Goal: Information Seeking & Learning: Learn about a topic

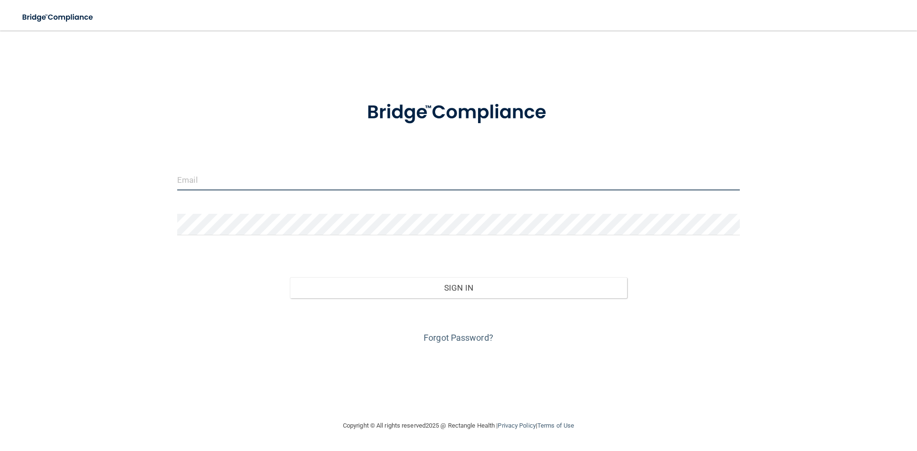
click at [247, 186] on input "email" at bounding box center [458, 179] width 563 height 21
type input "[PERSON_NAME][EMAIL_ADDRESS][DOMAIN_NAME]"
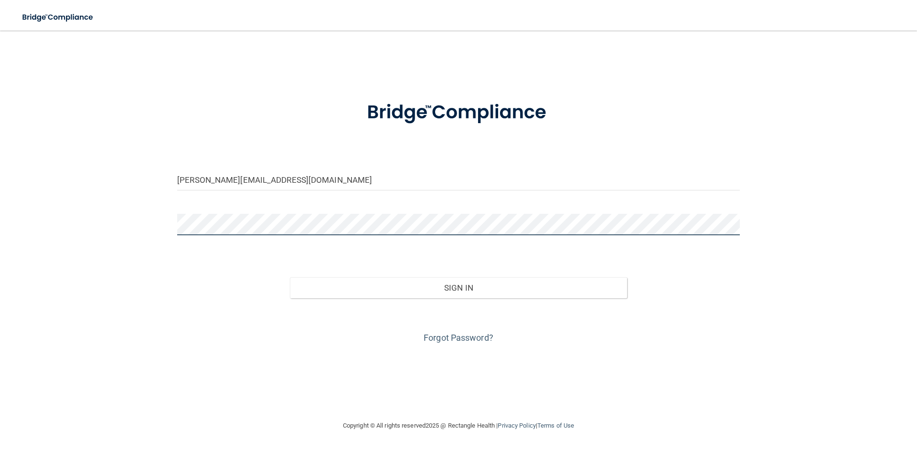
click at [290, 278] on button "Sign In" at bounding box center [459, 288] width 338 height 21
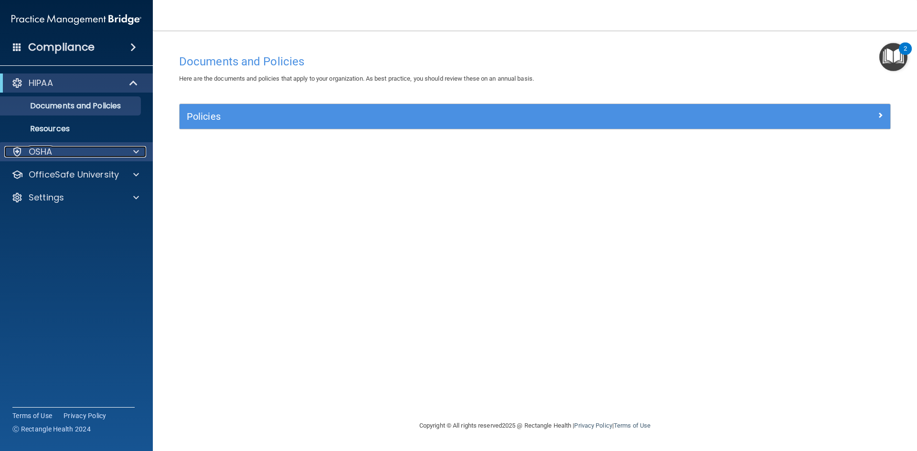
click at [97, 148] on div "OSHA" at bounding box center [63, 151] width 118 height 11
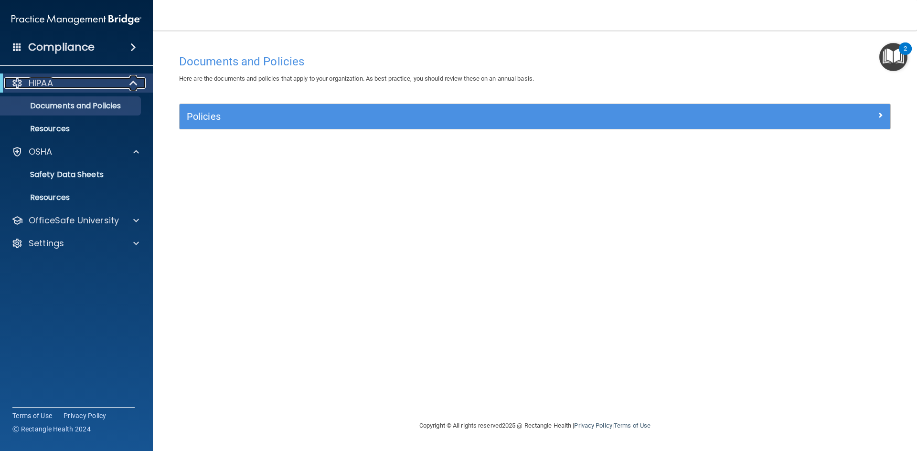
click at [86, 88] on div "HIPAA" at bounding box center [63, 82] width 118 height 11
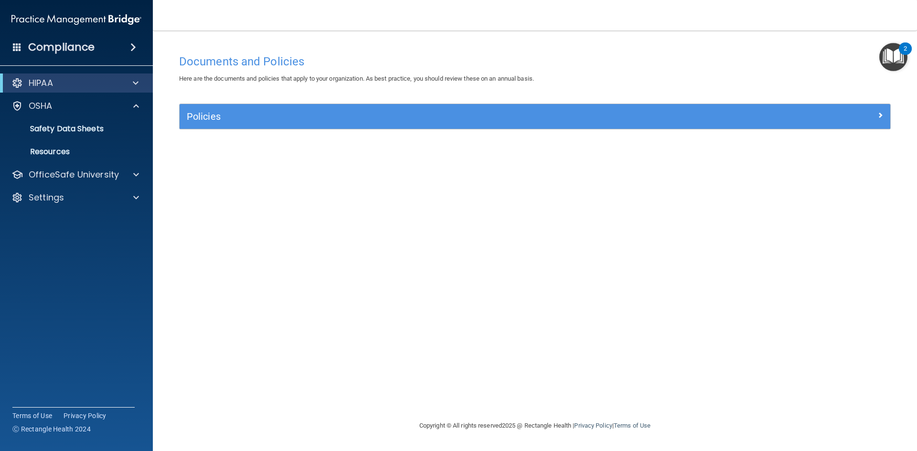
click at [97, 92] on div "HIPAA" at bounding box center [76, 83] width 153 height 19
click at [108, 54] on div "Compliance" at bounding box center [76, 47] width 153 height 21
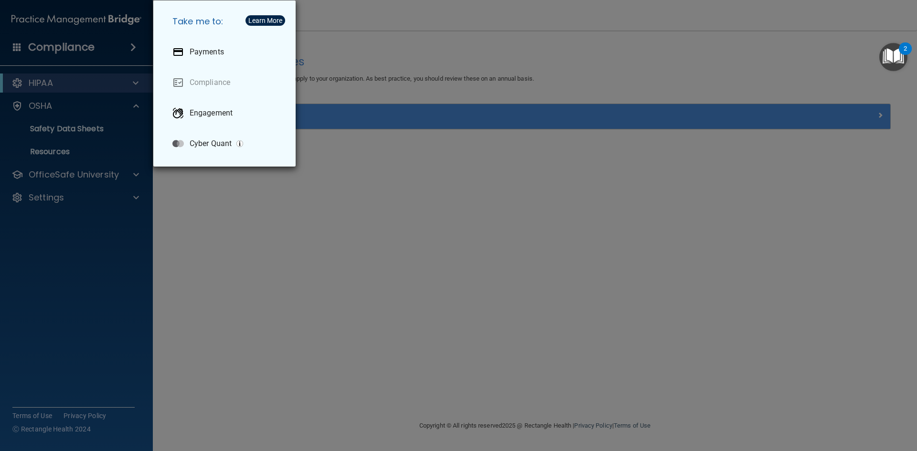
click at [108, 266] on div "Take me to: Payments Compliance Engagement Cyber Quant" at bounding box center [458, 225] width 917 height 451
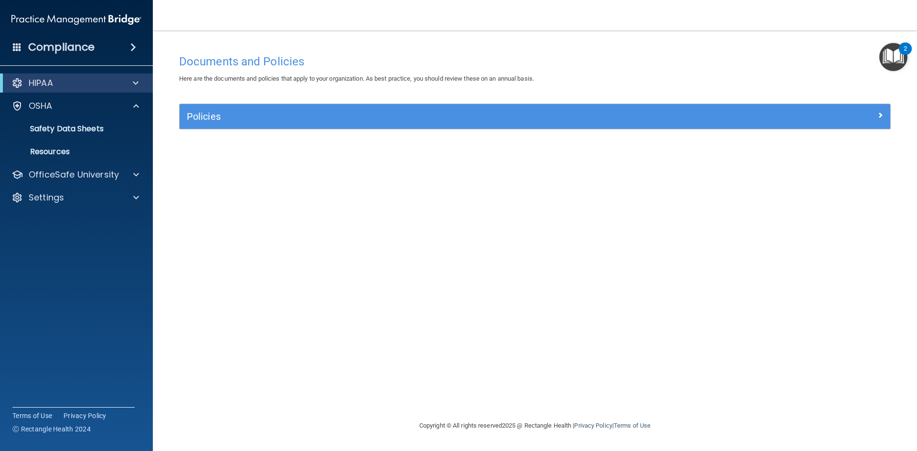
click at [890, 61] on img "Open Resource Center, 2 new notifications" at bounding box center [894, 57] width 28 height 28
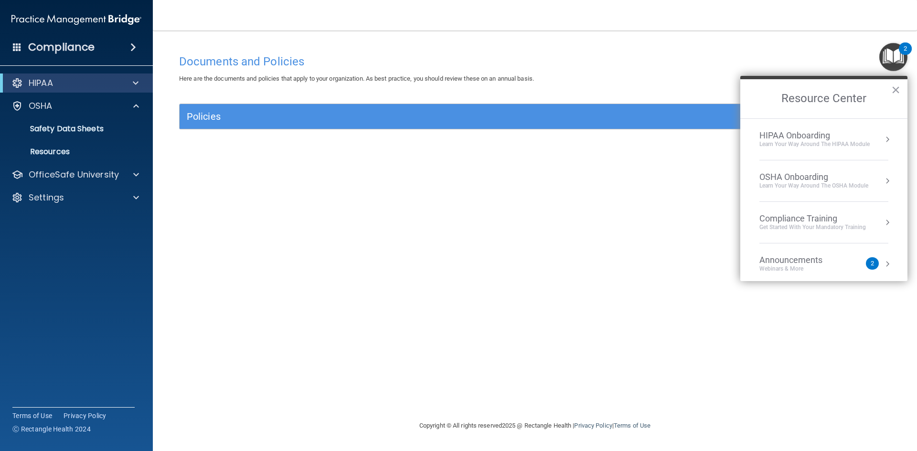
click at [804, 261] on div "Announcements" at bounding box center [801, 260] width 82 height 11
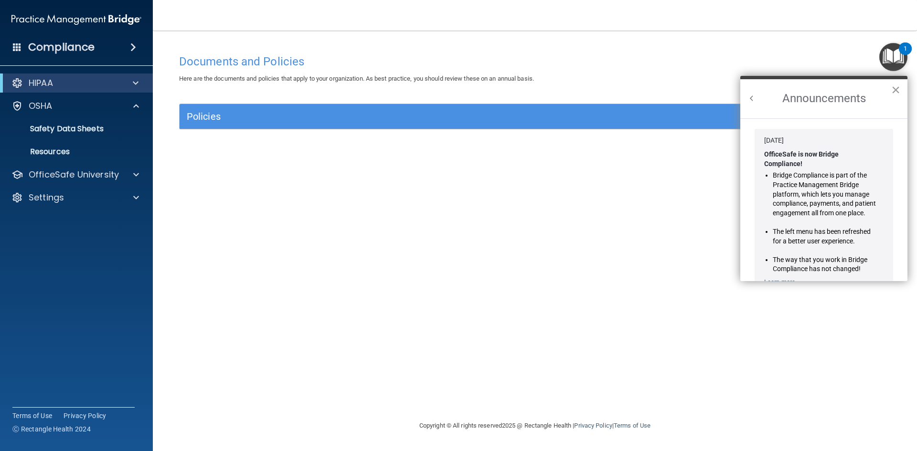
click at [899, 91] on button "×" at bounding box center [895, 89] width 9 height 15
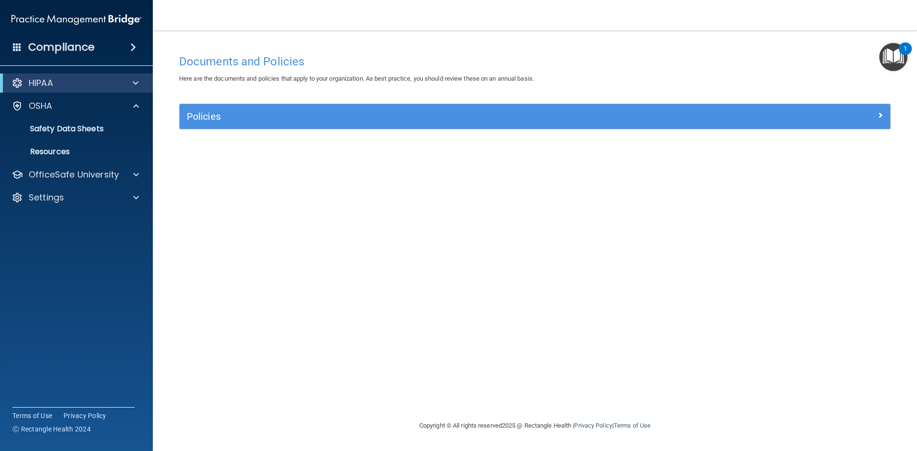
click at [891, 61] on img "Open Resource Center, 1 new notification" at bounding box center [894, 57] width 28 height 28
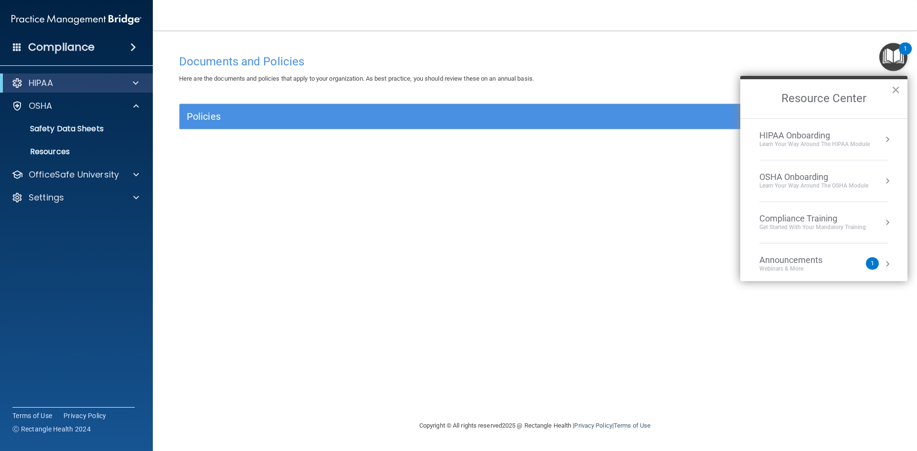
click at [642, 231] on div "Documents and Policies Here are the documents and policies that apply to your o…" at bounding box center [535, 235] width 726 height 371
click at [809, 222] on div "Compliance Training" at bounding box center [813, 219] width 107 height 11
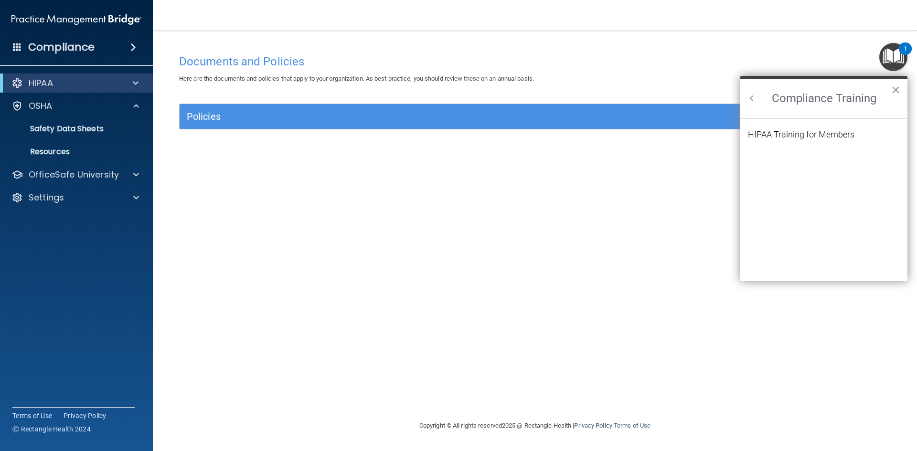
click at [897, 90] on button "×" at bounding box center [895, 89] width 9 height 15
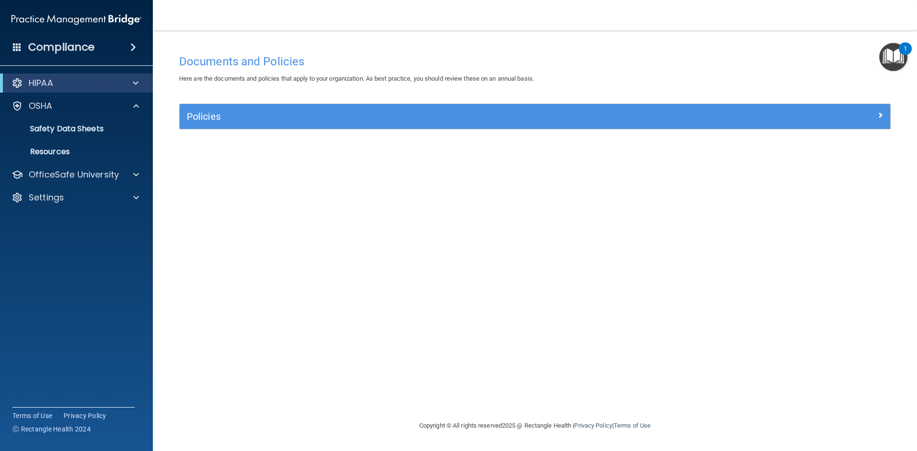
click at [902, 60] on img "Open Resource Center, 1 new notification" at bounding box center [894, 57] width 28 height 28
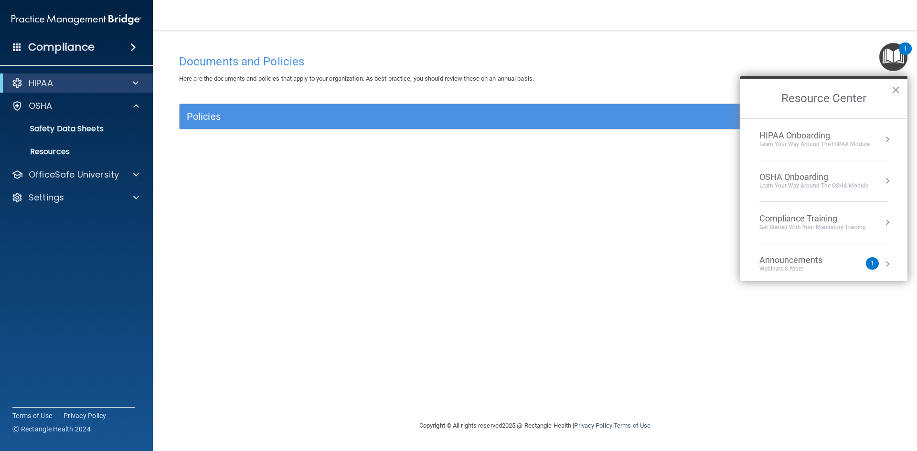
click at [823, 275] on li "Announcements Webinars & More 1" at bounding box center [824, 265] width 129 height 42
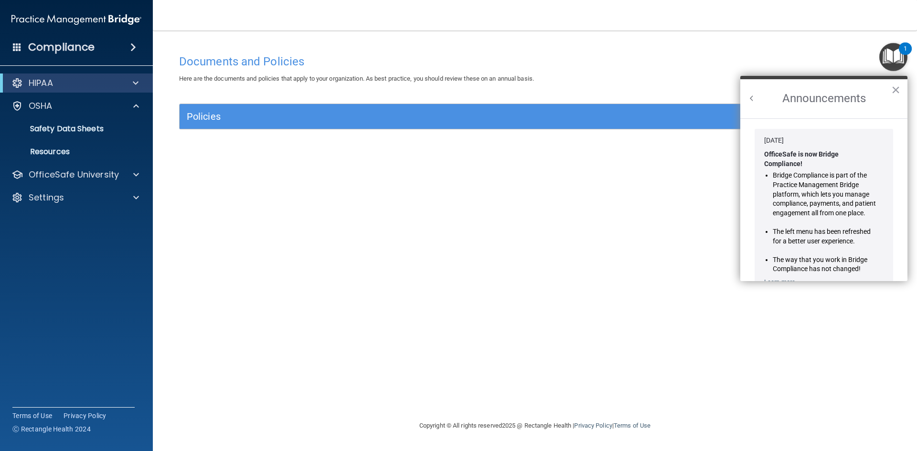
click at [823, 268] on li "The way that you work in Bridge Compliance has not changed!" at bounding box center [825, 265] width 104 height 19
click at [896, 92] on button "×" at bounding box center [895, 89] width 9 height 15
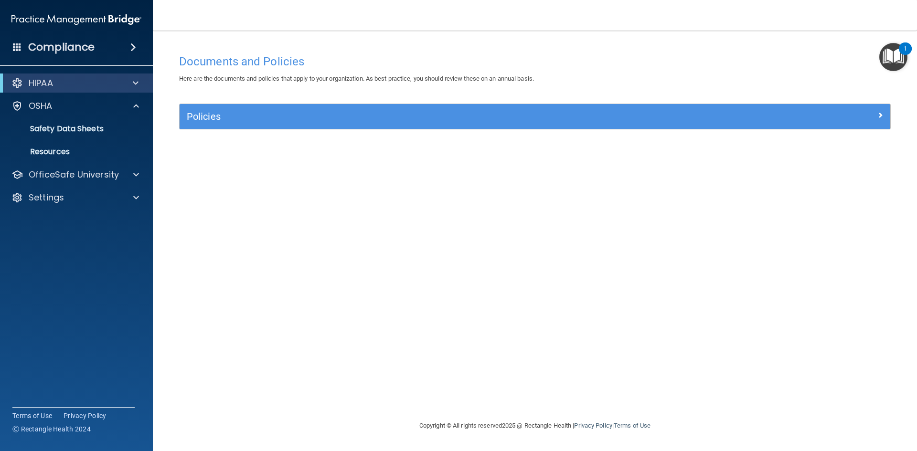
click at [895, 61] on img "Open Resource Center, 1 new notification" at bounding box center [894, 57] width 28 height 28
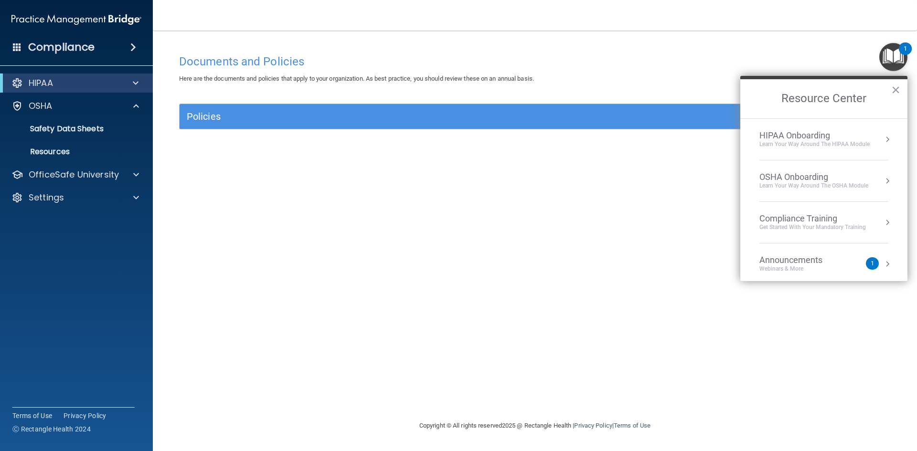
scroll to position [54, 0]
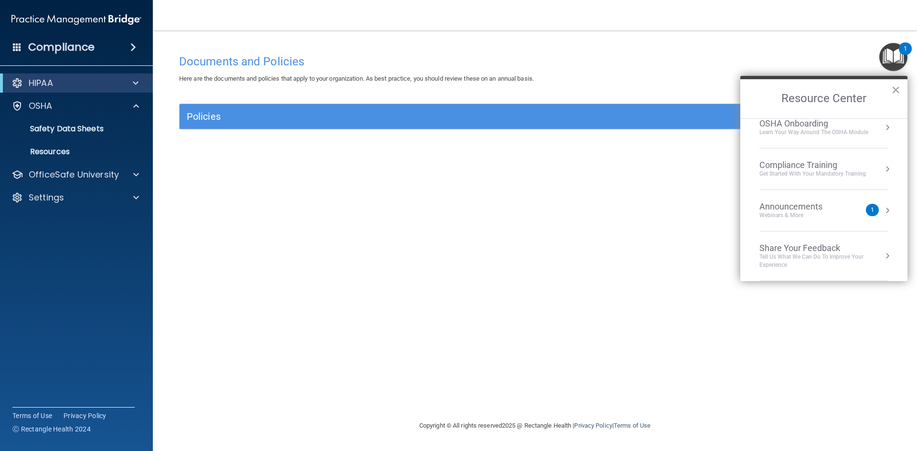
click at [868, 216] on div "1" at bounding box center [872, 210] width 13 height 12
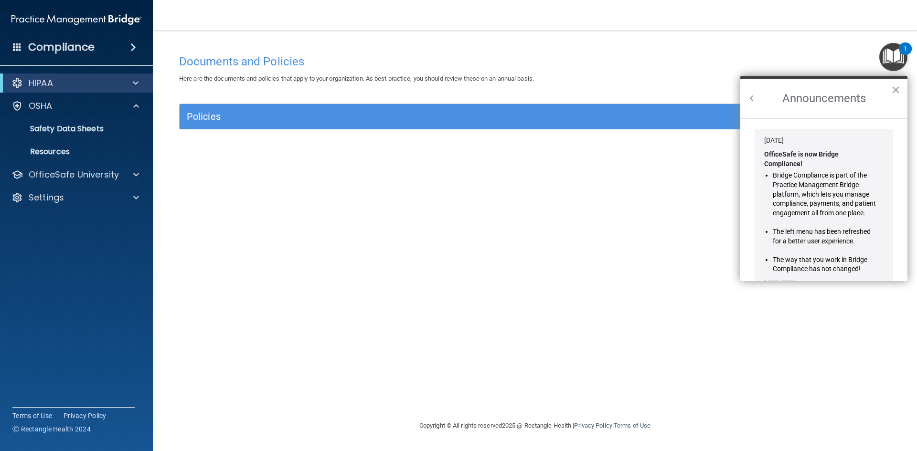
scroll to position [143, 0]
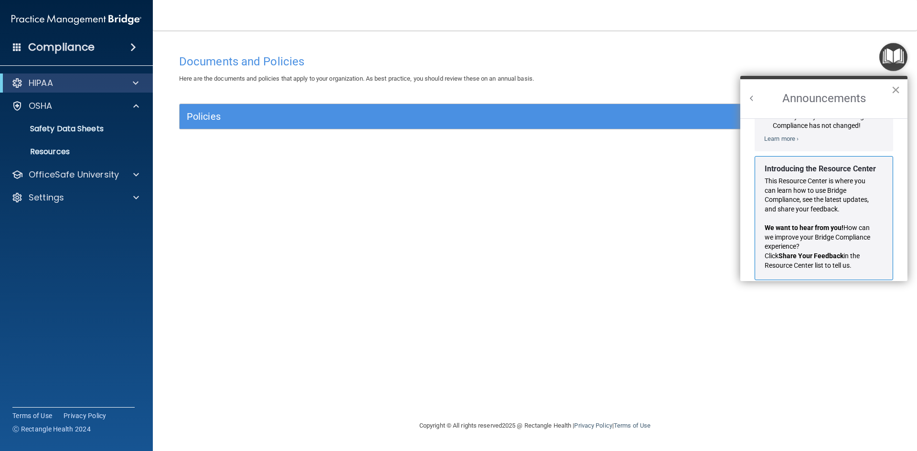
click at [898, 89] on button "×" at bounding box center [895, 89] width 9 height 15
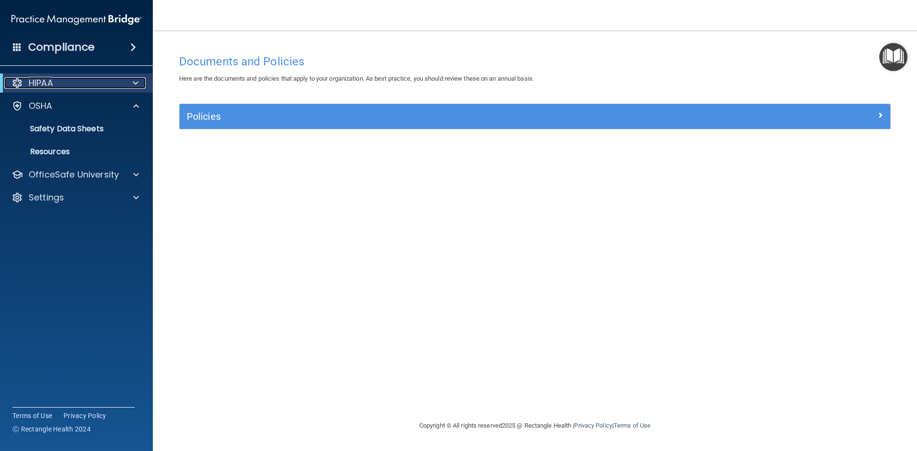
click at [120, 86] on div "HIPAA" at bounding box center [63, 82] width 118 height 11
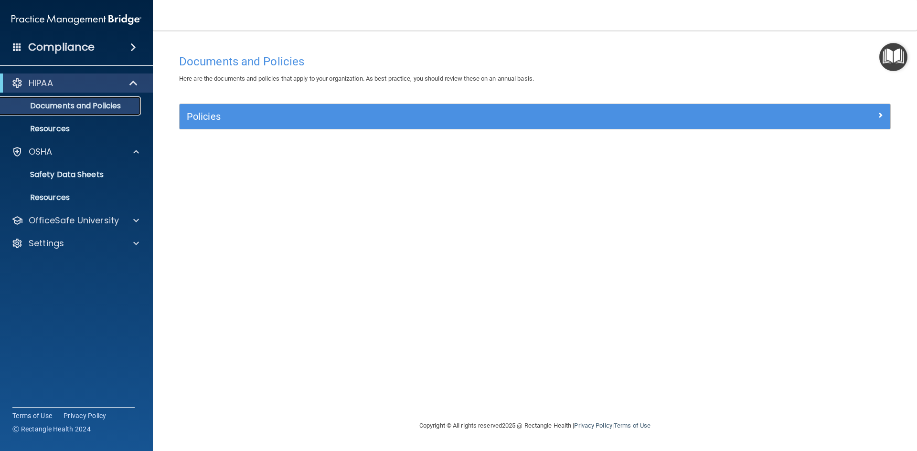
click at [107, 106] on p "Documents and Policies" at bounding box center [71, 106] width 130 height 10
click at [77, 130] on p "Resources" at bounding box center [71, 129] width 130 height 10
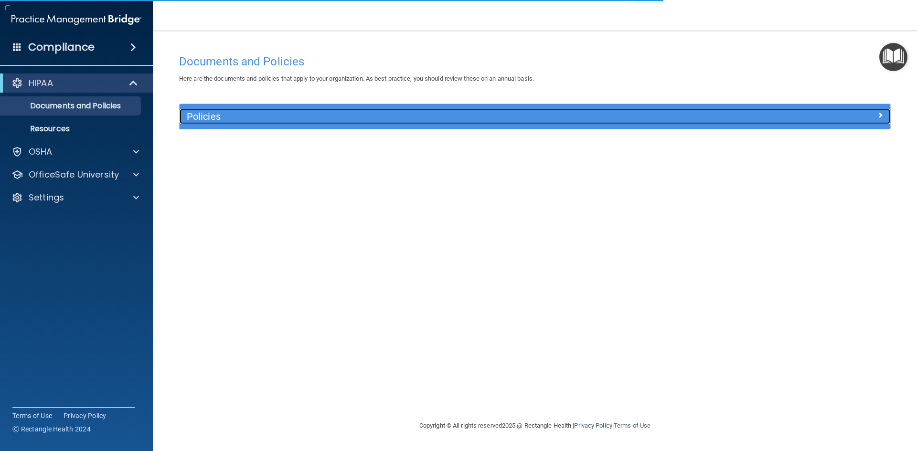
click at [876, 115] on div at bounding box center [802, 114] width 178 height 11
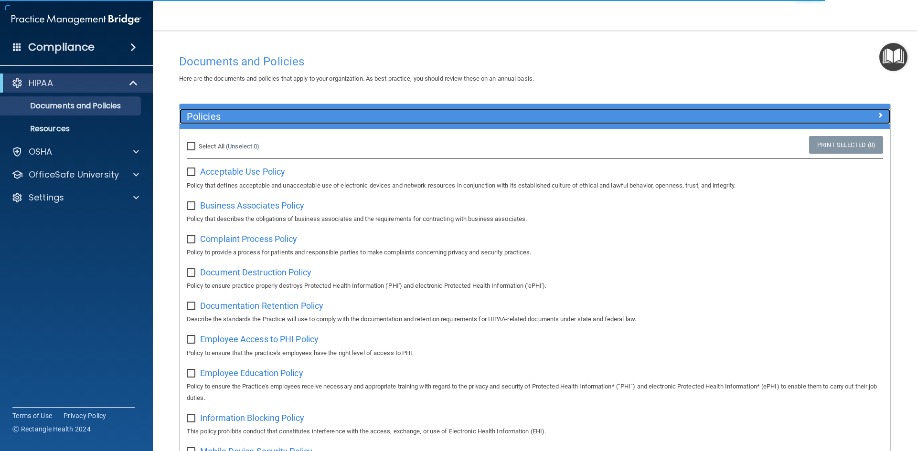
click at [862, 116] on div at bounding box center [802, 114] width 178 height 11
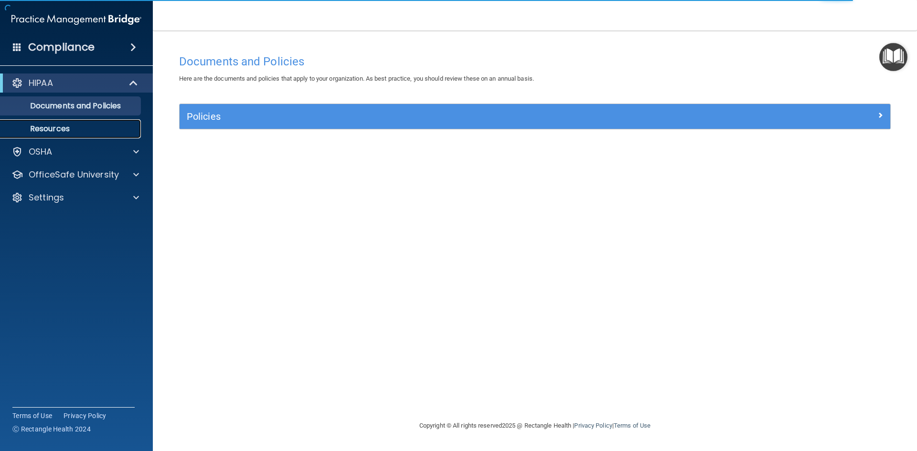
click at [63, 132] on p "Resources" at bounding box center [71, 129] width 130 height 10
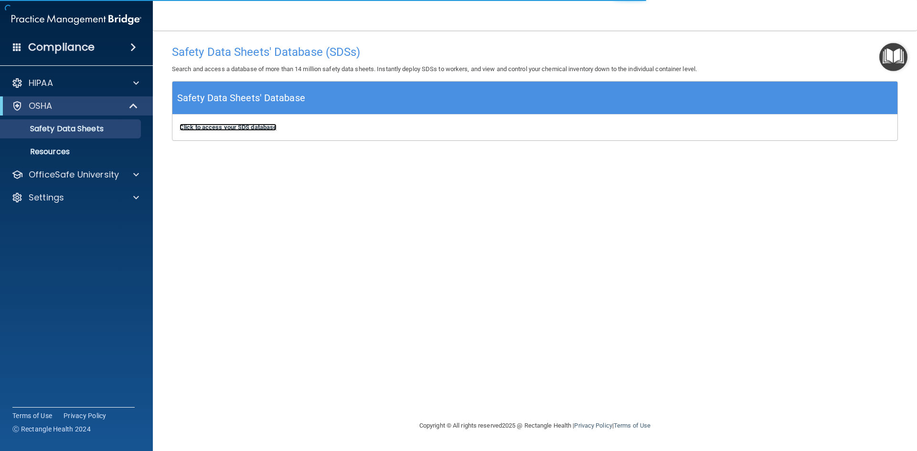
click at [236, 127] on b "Click to access your SDS database" at bounding box center [228, 127] width 97 height 7
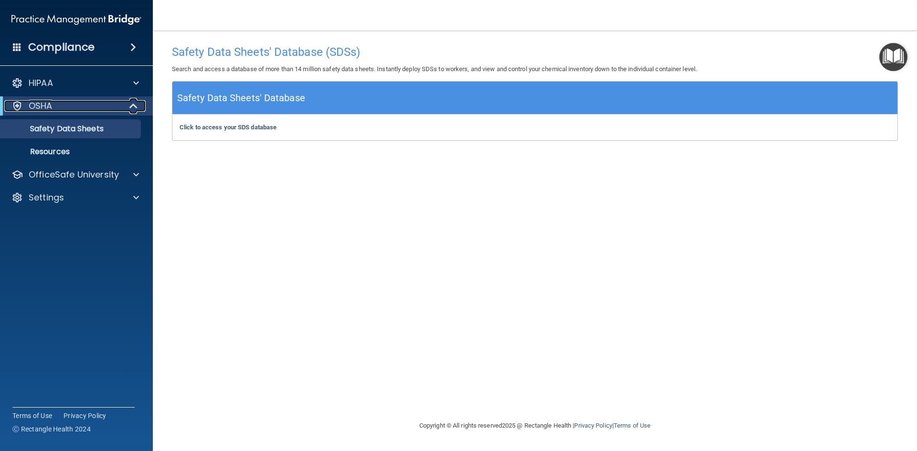
click at [85, 103] on div "OSHA" at bounding box center [63, 105] width 118 height 11
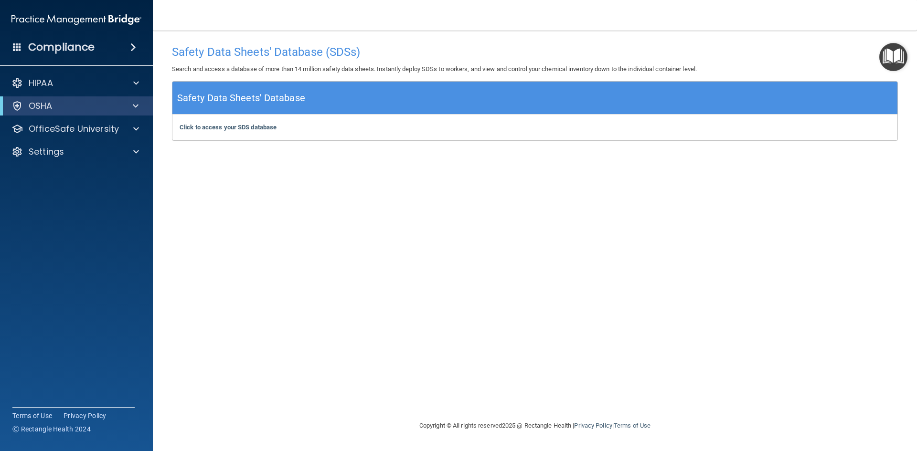
click at [101, 56] on div "Compliance" at bounding box center [76, 47] width 153 height 21
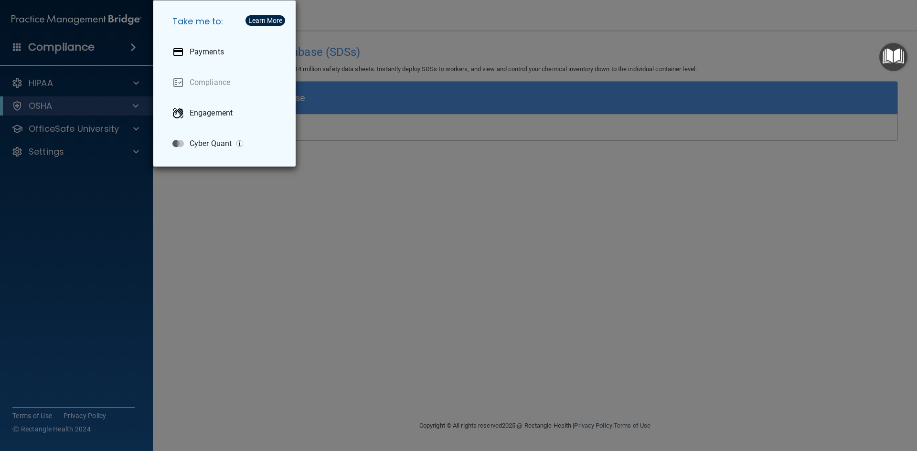
click at [71, 83] on div "Take me to: Payments Compliance Engagement Cyber Quant" at bounding box center [458, 225] width 917 height 451
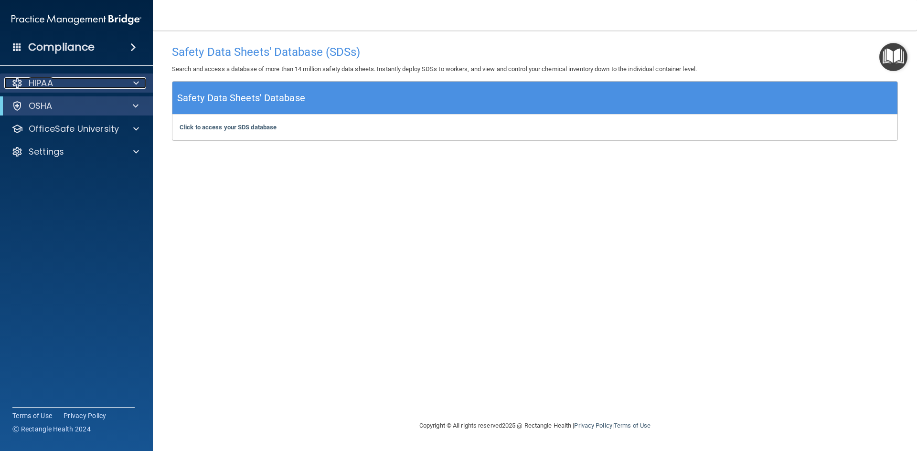
click at [13, 83] on div at bounding box center [16, 82] width 11 height 11
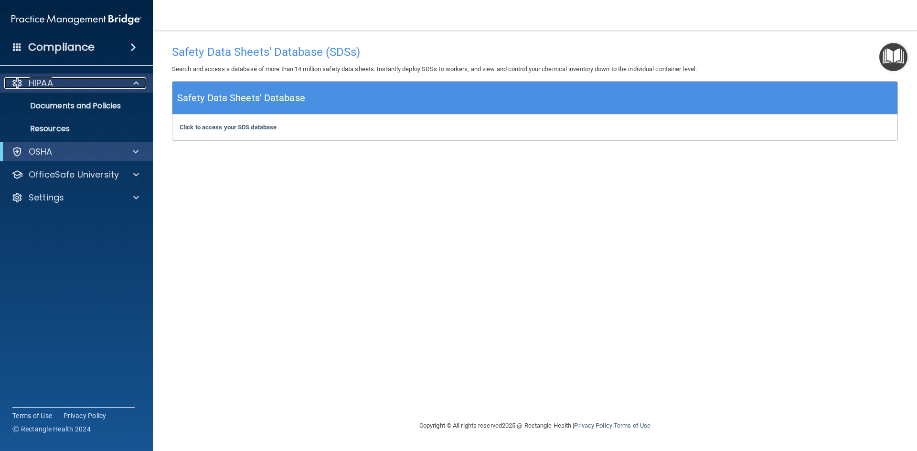
click at [13, 83] on div at bounding box center [16, 82] width 11 height 11
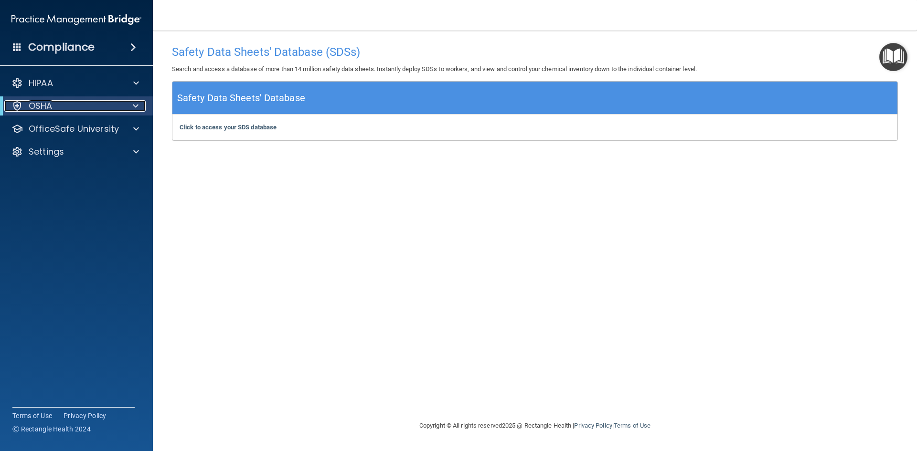
click at [22, 108] on div at bounding box center [16, 105] width 11 height 11
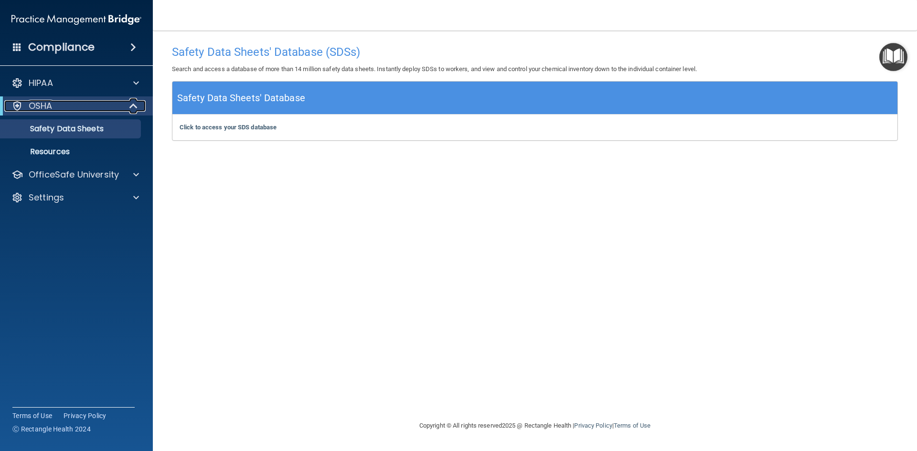
click at [22, 108] on div at bounding box center [16, 105] width 11 height 11
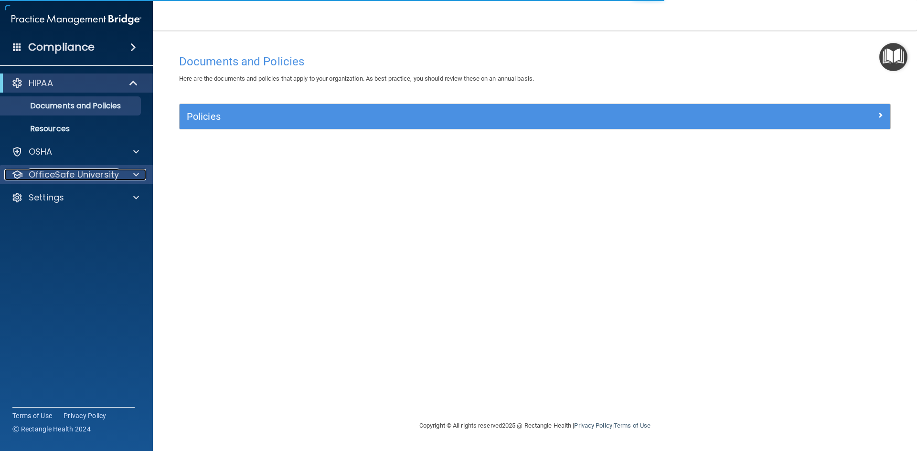
click at [122, 171] on div "OfficeSafe University" at bounding box center [63, 174] width 118 height 11
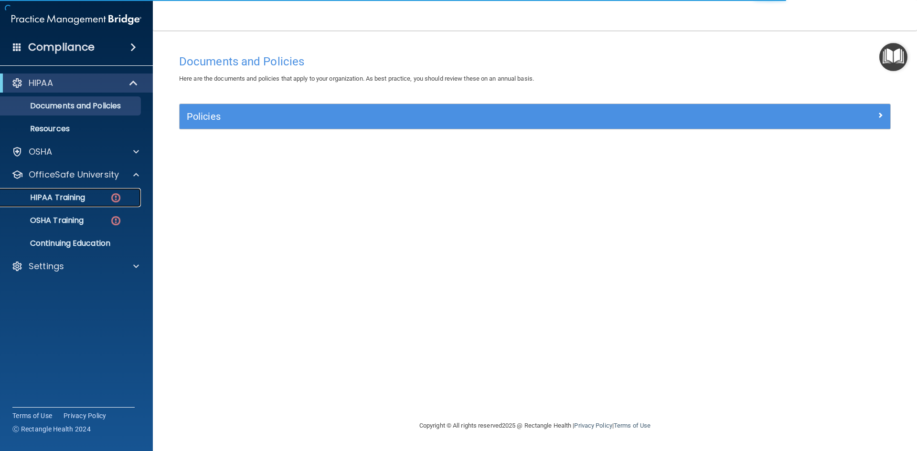
click at [90, 198] on div "HIPAA Training" at bounding box center [71, 198] width 130 height 10
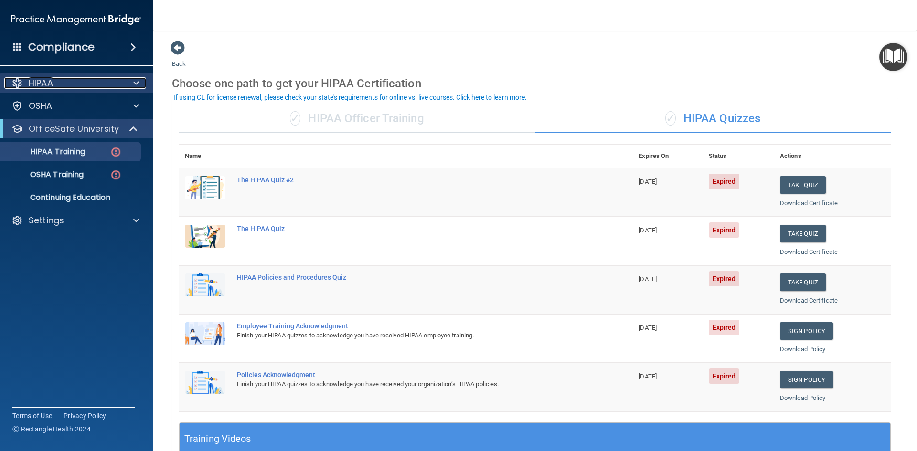
click at [37, 82] on p "HIPAA" at bounding box center [41, 82] width 24 height 11
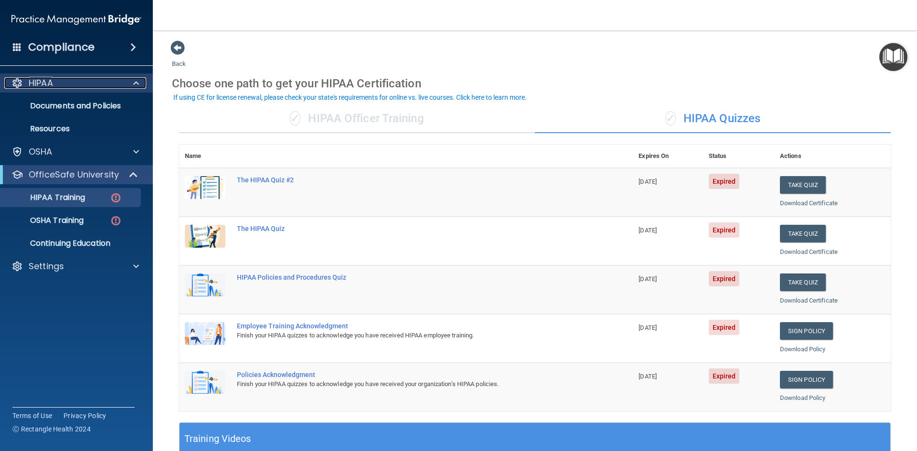
click at [40, 81] on p "HIPAA" at bounding box center [41, 82] width 24 height 11
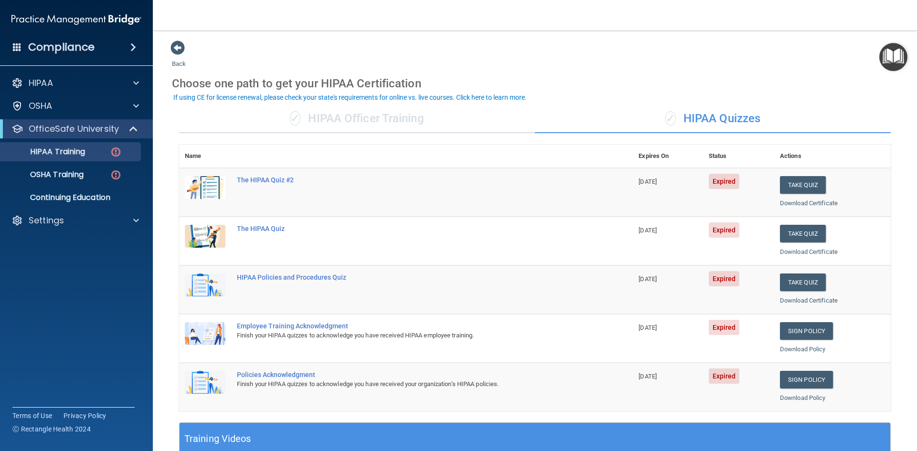
click at [51, 96] on div "HIPAA Documents and Policies Report an Incident Business Associates Emergency P…" at bounding box center [76, 154] width 153 height 168
click at [51, 99] on div "OSHA" at bounding box center [76, 106] width 153 height 19
click at [52, 108] on p "OSHA" at bounding box center [41, 105] width 24 height 11
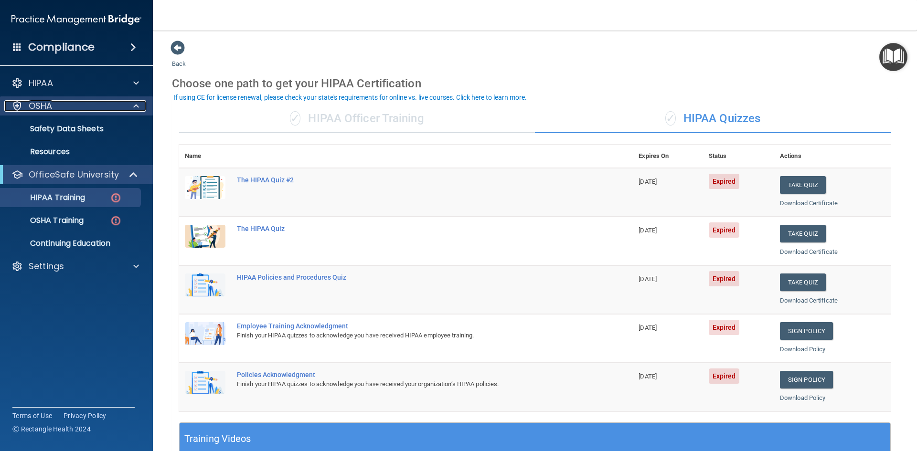
click at [52, 108] on p "OSHA" at bounding box center [41, 105] width 24 height 11
